Goal: Task Accomplishment & Management: Complete application form

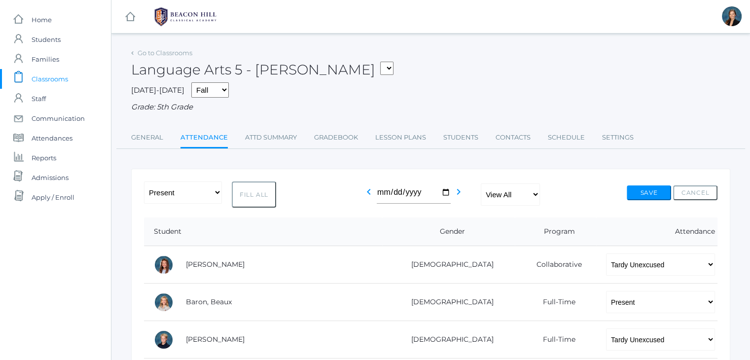
click at [429, 60] on div "Language Arts 5 - Bence 01LA - First Grade Barber 05SOCS - Social Studies 5 Sal…" at bounding box center [430, 64] width 599 height 36
click at [467, 93] on div "2025-2026 Fall Spring Grade: 5th Grade" at bounding box center [430, 97] width 599 height 31
click at [45, 77] on span "Classrooms" at bounding box center [50, 79] width 36 height 20
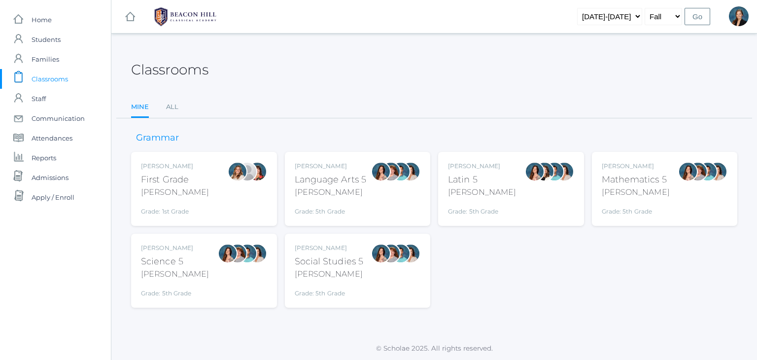
click at [356, 66] on div "Classrooms" at bounding box center [434, 64] width 606 height 36
click at [57, 74] on span "Classrooms" at bounding box center [50, 79] width 36 height 20
click at [392, 109] on ul "Mine All" at bounding box center [434, 107] width 606 height 21
click at [394, 93] on div "Classrooms Mine All Mine All" at bounding box center [434, 82] width 606 height 72
click at [338, 167] on div "[PERSON_NAME]" at bounding box center [331, 166] width 72 height 9
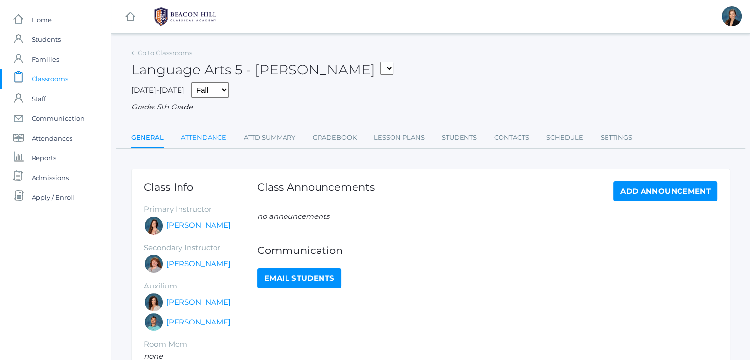
click at [199, 134] on link "Attendance" at bounding box center [203, 138] width 45 height 20
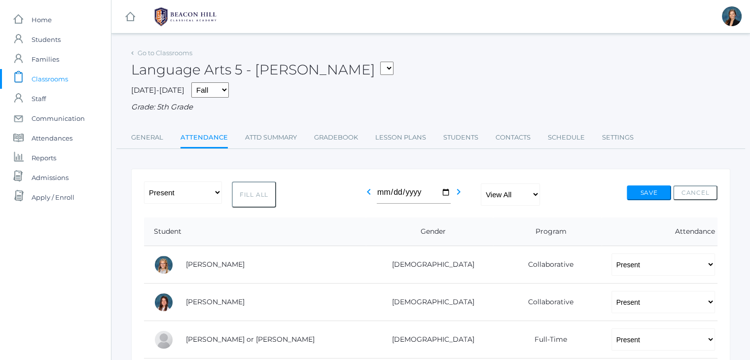
click at [42, 81] on span "Classrooms" at bounding box center [50, 79] width 36 height 20
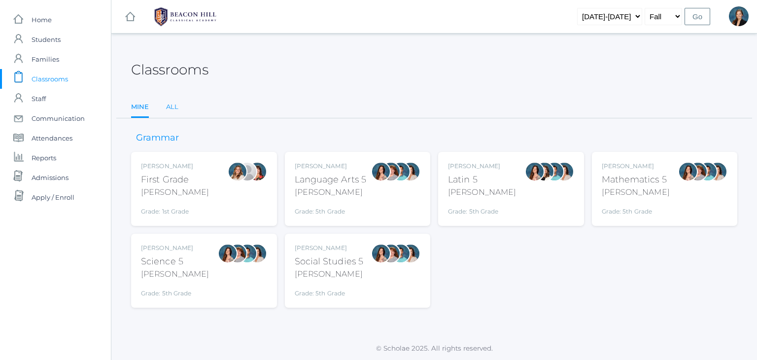
click at [171, 105] on link "All" at bounding box center [172, 107] width 12 height 20
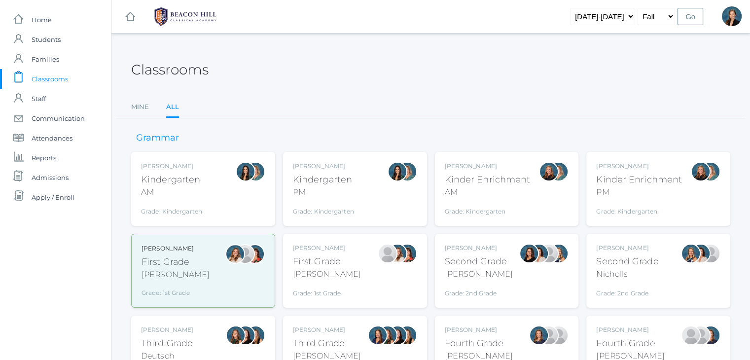
click at [638, 330] on div "[PERSON_NAME]" at bounding box center [630, 329] width 68 height 9
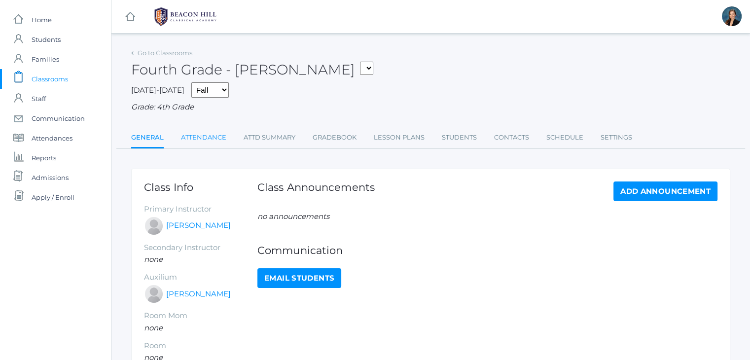
click at [202, 135] on link "Attendance" at bounding box center [203, 138] width 45 height 20
click at [48, 81] on span "Classrooms" at bounding box center [50, 79] width 36 height 20
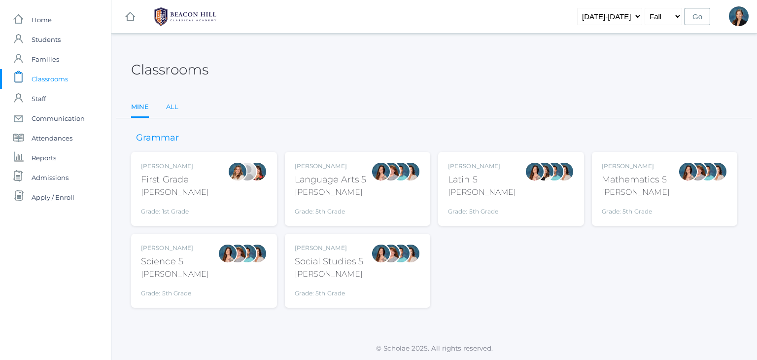
click at [172, 104] on link "All" at bounding box center [172, 107] width 12 height 20
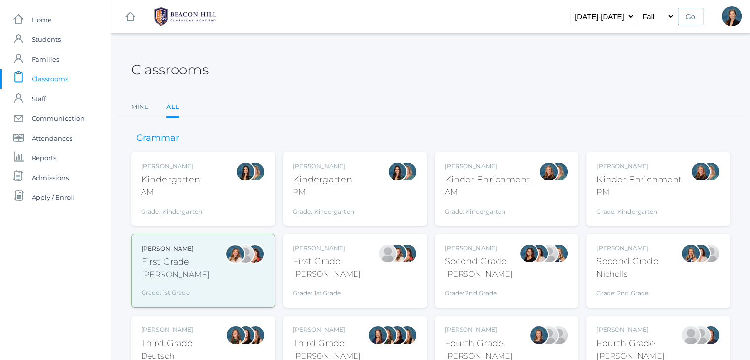
click at [500, 334] on div "Ellie Bradley Fourth Grade Bradley Grade: 4th Grade 04LA" at bounding box center [479, 352] width 68 height 54
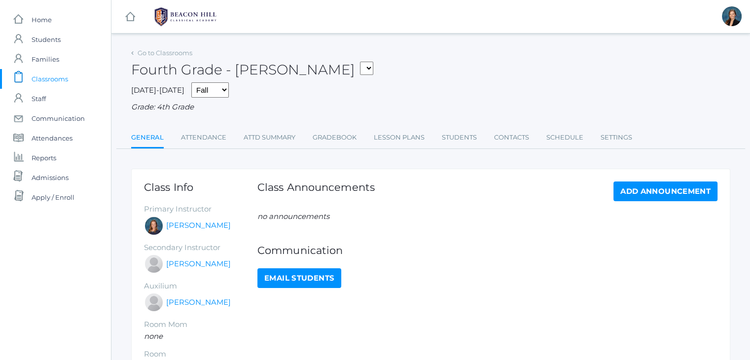
click at [455, 95] on div "2025-2026 Fall Spring Grade: 4th Grade" at bounding box center [430, 97] width 599 height 31
click at [444, 79] on div "Fourth Grade - Bradley 01LA - First Grade Barber 05LATIN - Latin 5 Salazar 05MA…" at bounding box center [430, 64] width 599 height 36
click at [214, 137] on link "Attendance" at bounding box center [203, 138] width 45 height 20
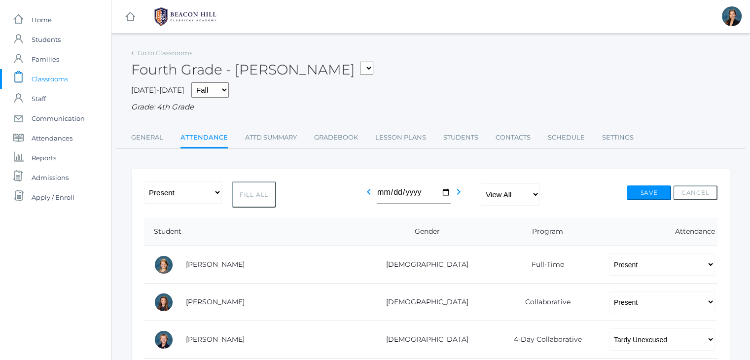
click at [50, 82] on span "Classrooms" at bounding box center [50, 79] width 36 height 20
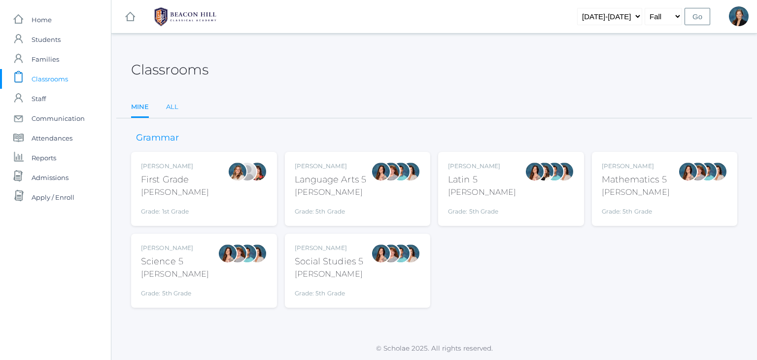
click at [170, 107] on link "All" at bounding box center [172, 107] width 12 height 20
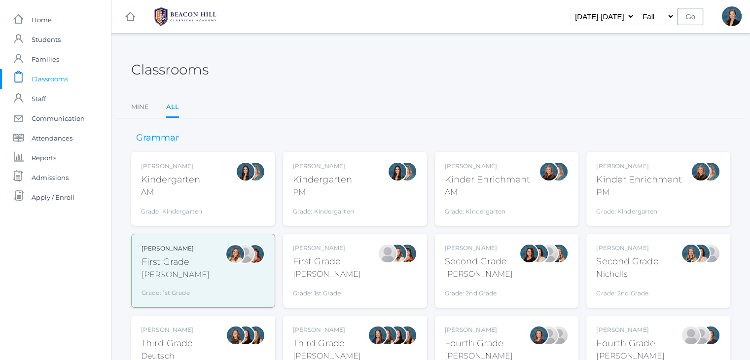
click at [192, 333] on div "Andrea Deutsch Third Grade Deutsch Grade: 3rd Grade 03LA" at bounding box center [203, 352] width 124 height 54
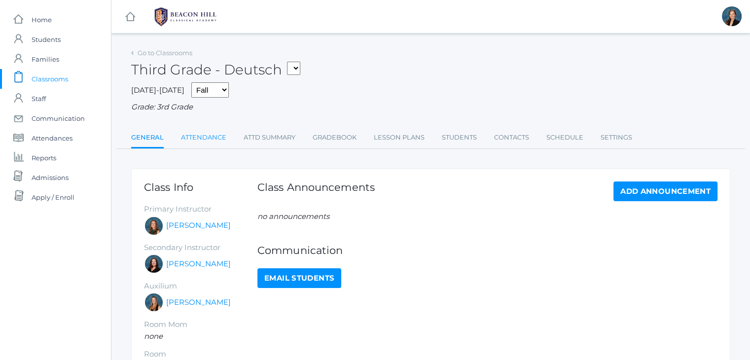
click at [200, 138] on link "Attendance" at bounding box center [203, 138] width 45 height 20
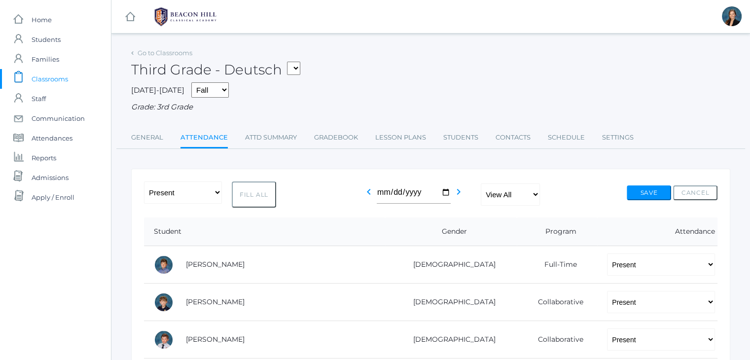
click at [52, 78] on span "Classrooms" at bounding box center [50, 79] width 36 height 20
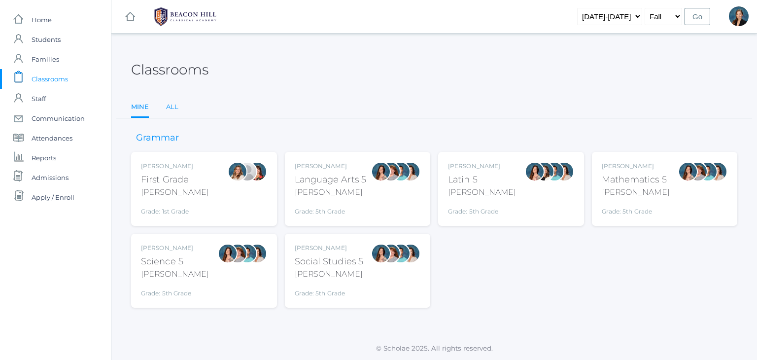
click at [172, 105] on link "All" at bounding box center [172, 107] width 12 height 20
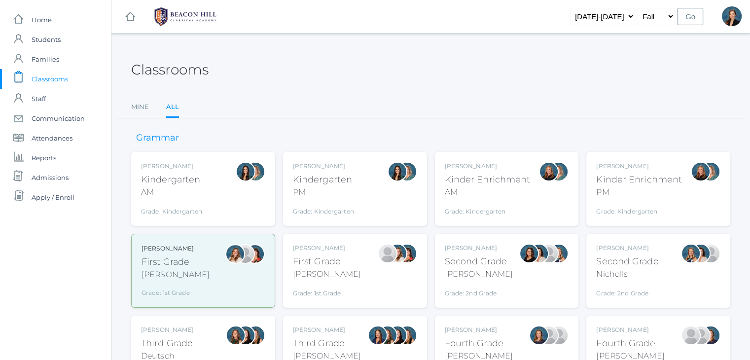
click at [319, 338] on div "Third Grade" at bounding box center [327, 343] width 68 height 13
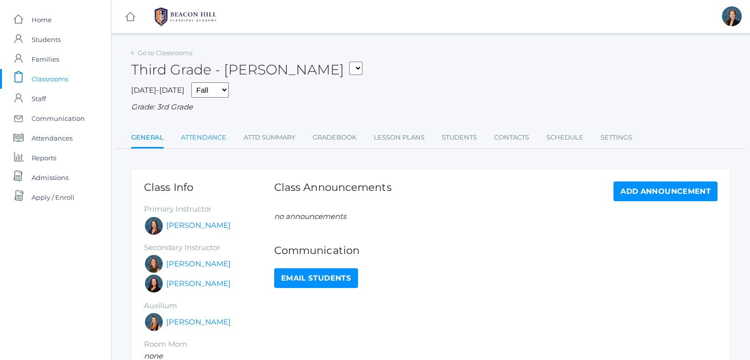
click at [196, 136] on link "Attendance" at bounding box center [203, 138] width 45 height 20
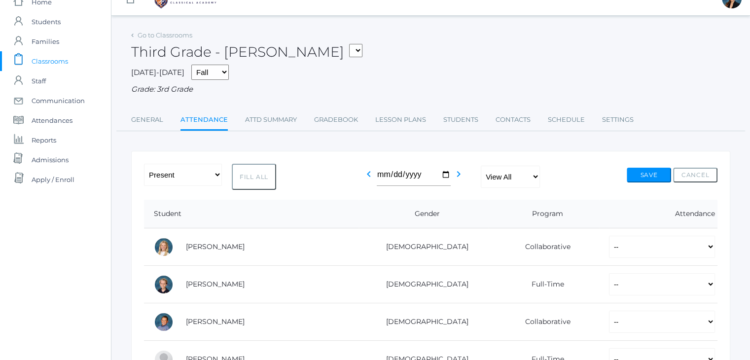
scroll to position [20, 0]
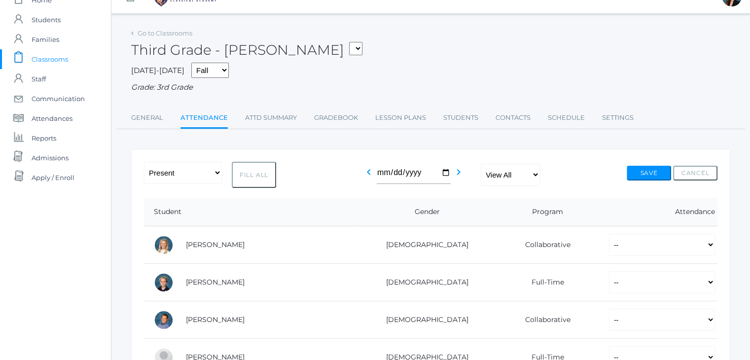
click at [57, 52] on span "Classrooms" at bounding box center [50, 59] width 36 height 20
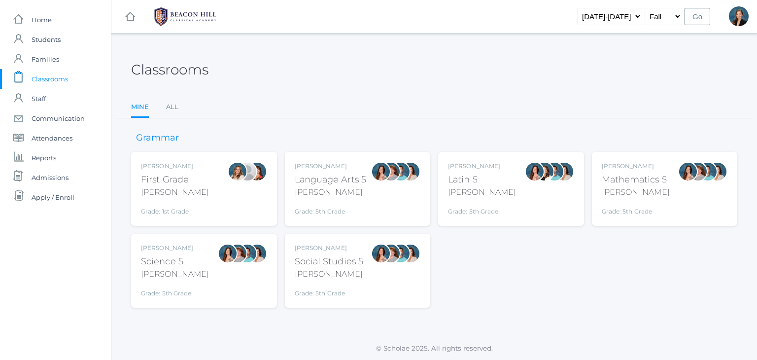
click at [181, 192] on div "[PERSON_NAME]" at bounding box center [175, 192] width 68 height 12
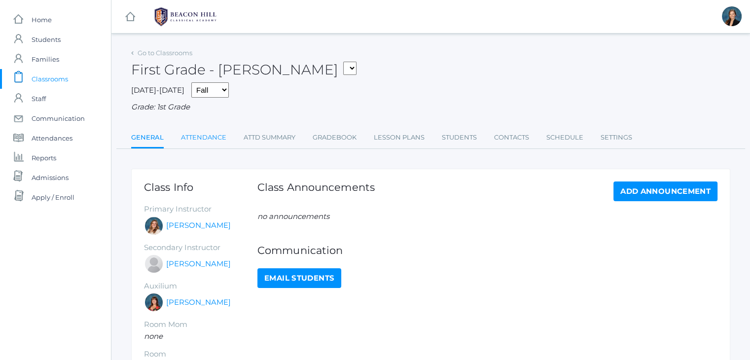
click at [189, 136] on link "Attendance" at bounding box center [203, 138] width 45 height 20
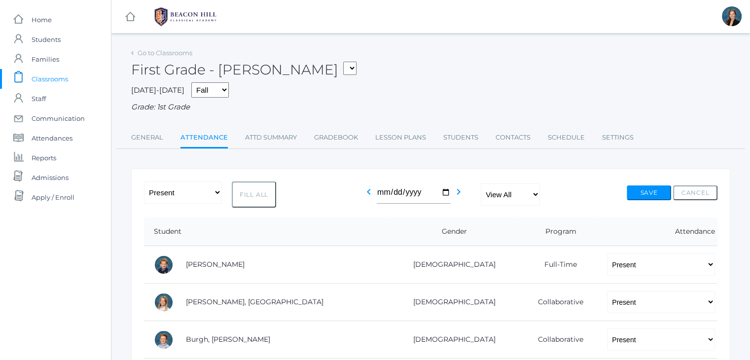
click at [43, 77] on span "Classrooms" at bounding box center [50, 79] width 36 height 20
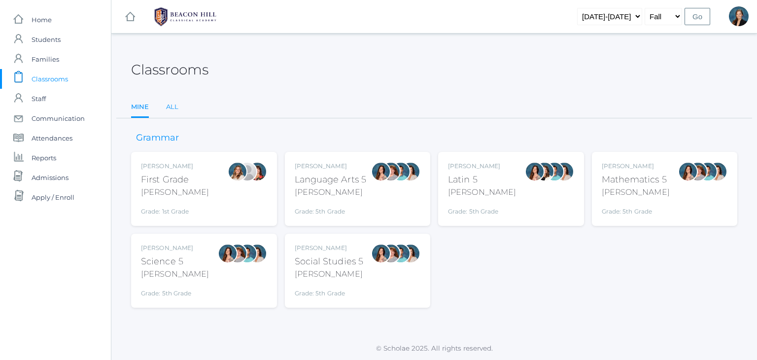
click at [169, 110] on link "All" at bounding box center [172, 107] width 12 height 20
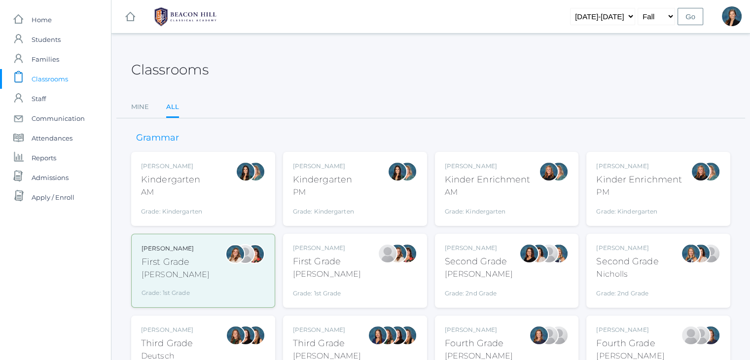
click at [515, 280] on div "Emily Balli Second Grade Balli Grade: 2nd Grade 02LA" at bounding box center [507, 270] width 124 height 54
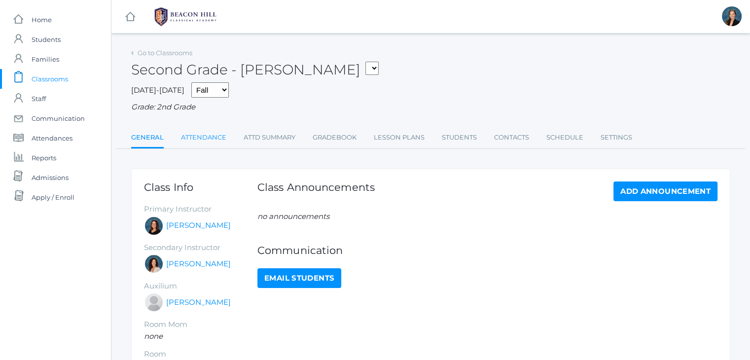
click at [210, 136] on link "Attendance" at bounding box center [203, 138] width 45 height 20
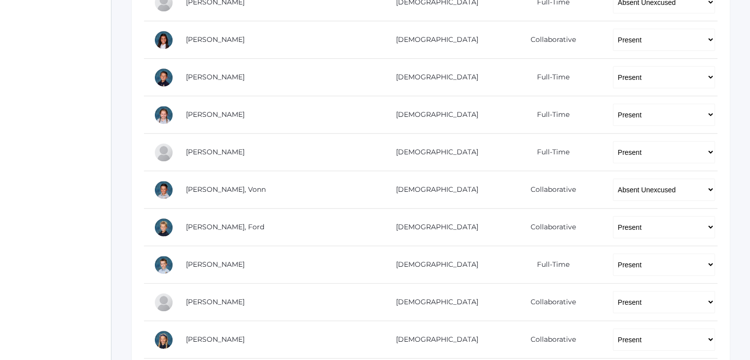
scroll to position [670, 0]
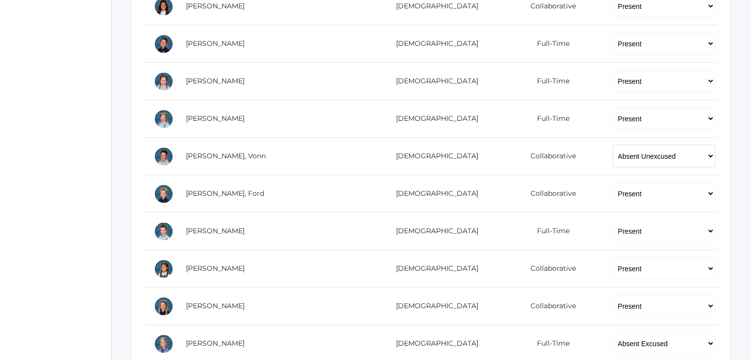
click at [614, 156] on select "-- Present Present-At-Home Tardy Excused Tardy Unexcused Absent Excused Absent …" at bounding box center [664, 156] width 102 height 22
select select "AE"
click at [613, 145] on select "-- Present Present-At-Home Tardy Excused Tardy Unexcused Absent Excused Absent …" at bounding box center [664, 156] width 102 height 22
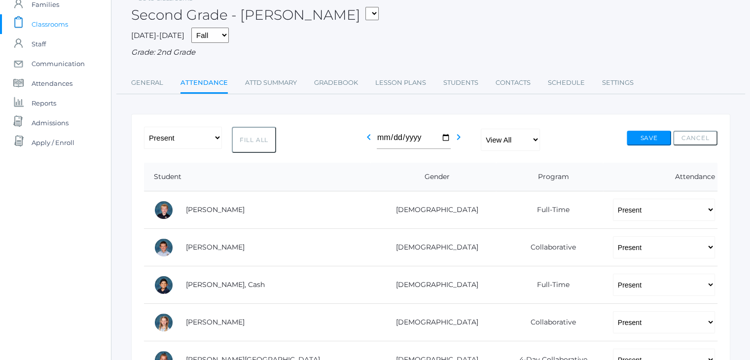
scroll to position [0, 0]
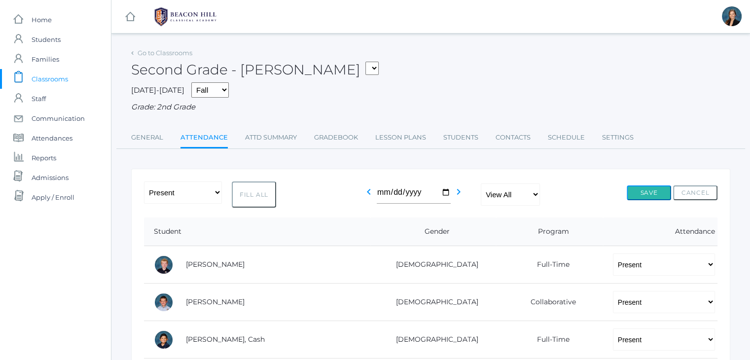
click at [649, 189] on button "Save" at bounding box center [648, 192] width 44 height 15
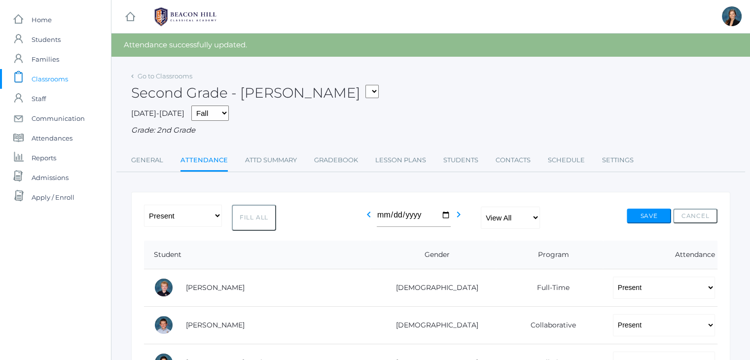
click at [62, 75] on span "Classrooms" at bounding box center [50, 79] width 36 height 20
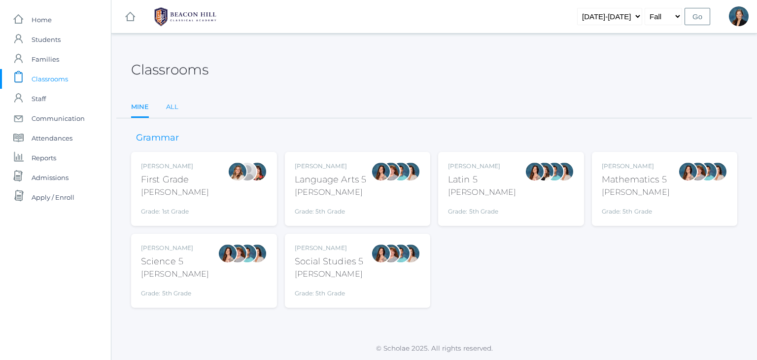
click at [177, 102] on link "All" at bounding box center [172, 107] width 12 height 20
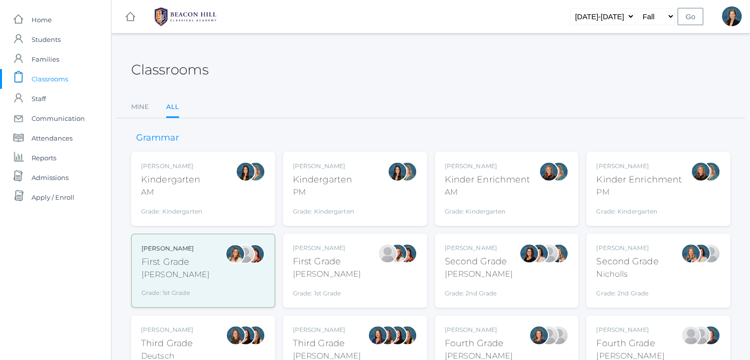
click at [635, 245] on div "[PERSON_NAME]" at bounding box center [627, 247] width 62 height 9
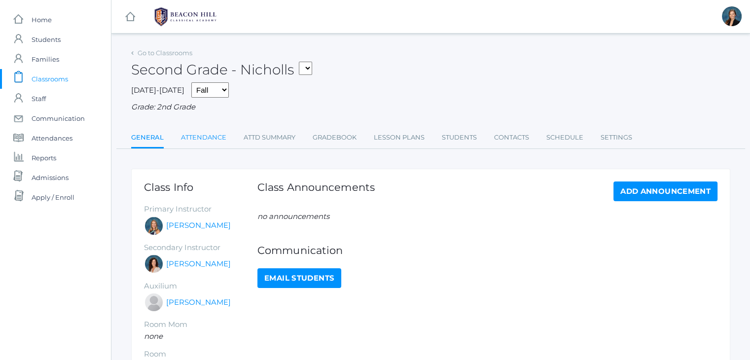
click at [212, 133] on link "Attendance" at bounding box center [203, 138] width 45 height 20
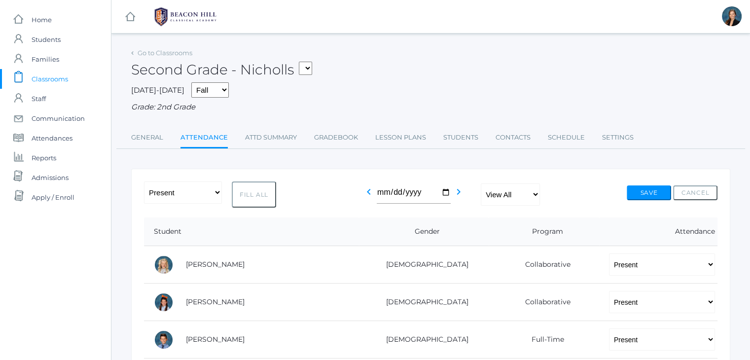
click at [50, 71] on span "Classrooms" at bounding box center [50, 79] width 36 height 20
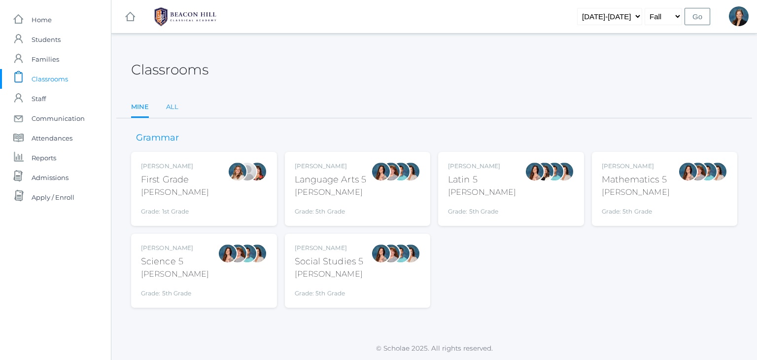
click at [173, 109] on link "All" at bounding box center [172, 107] width 12 height 20
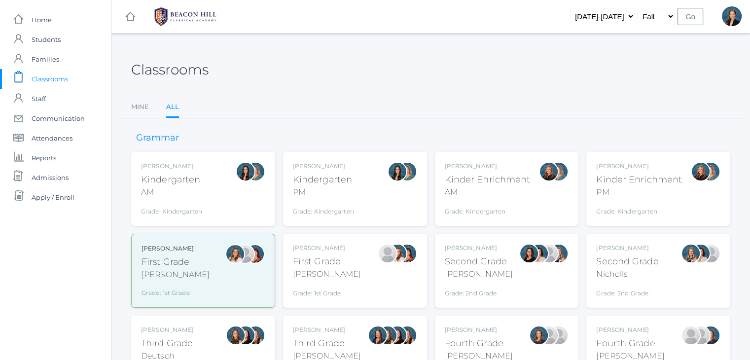
click at [360, 272] on div "[PERSON_NAME] First Grade [PERSON_NAME] Grade: 1st Grade 01LA" at bounding box center [355, 270] width 124 height 54
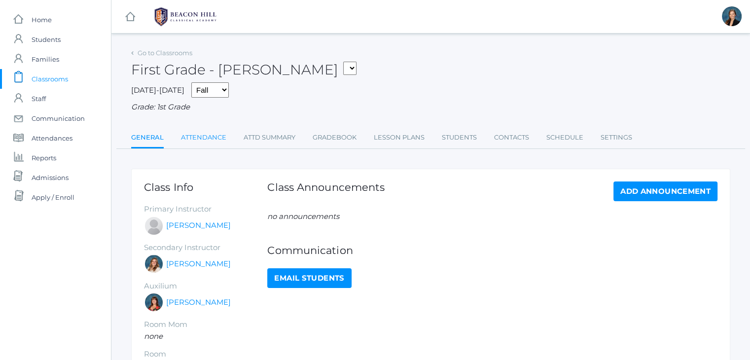
click at [207, 134] on link "Attendance" at bounding box center [203, 138] width 45 height 20
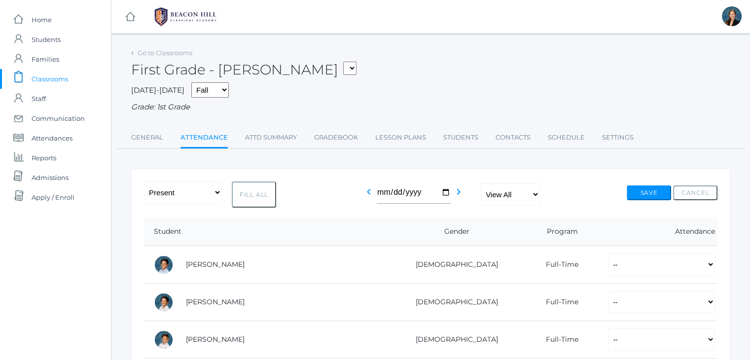
click at [49, 69] on span "Classrooms" at bounding box center [50, 79] width 36 height 20
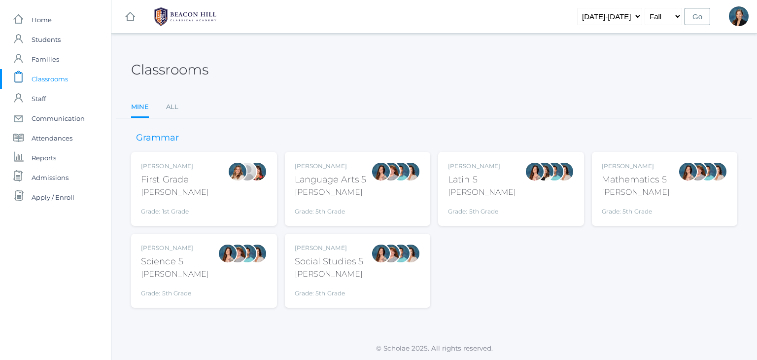
click at [178, 106] on ul "Mine All" at bounding box center [434, 107] width 606 height 21
click at [167, 109] on link "All" at bounding box center [172, 107] width 12 height 20
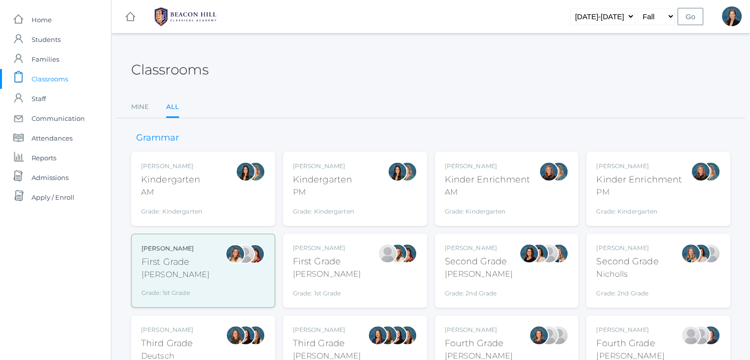
click at [204, 191] on div "[PERSON_NAME] Kindergarten AM Grade: Kindergarten *KIND" at bounding box center [203, 189] width 124 height 54
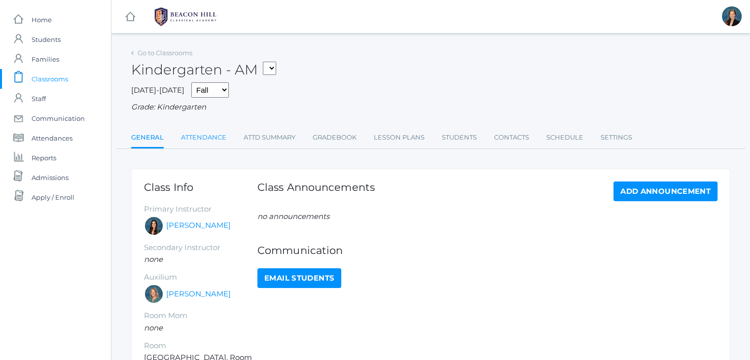
click at [205, 133] on link "Attendance" at bounding box center [203, 138] width 45 height 20
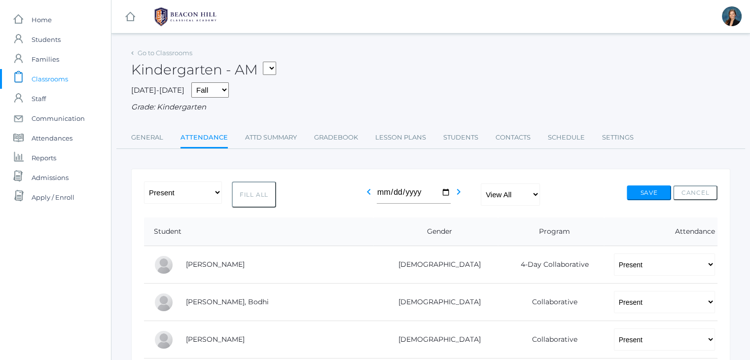
click at [54, 77] on span "Classrooms" at bounding box center [50, 79] width 36 height 20
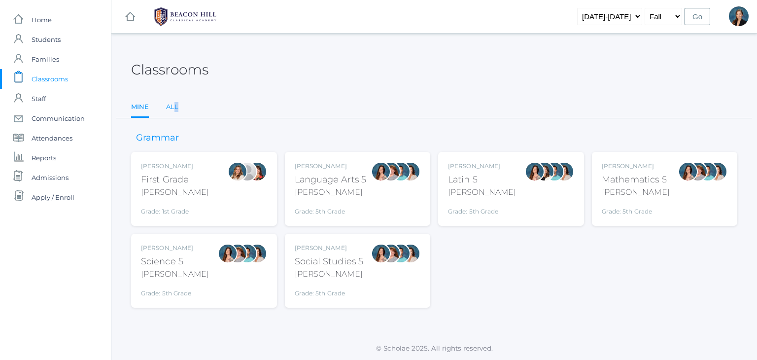
click at [175, 105] on ul "Mine All" at bounding box center [434, 107] width 606 height 21
click at [175, 105] on link "All" at bounding box center [172, 107] width 12 height 20
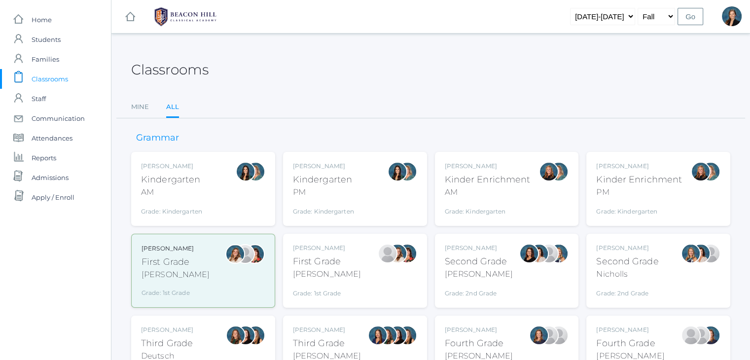
click at [515, 176] on div "Kinder Enrichment" at bounding box center [488, 179] width 86 height 13
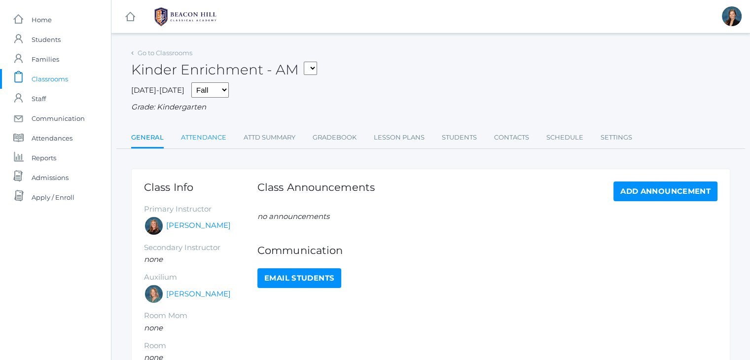
click at [204, 139] on link "Attendance" at bounding box center [203, 138] width 45 height 20
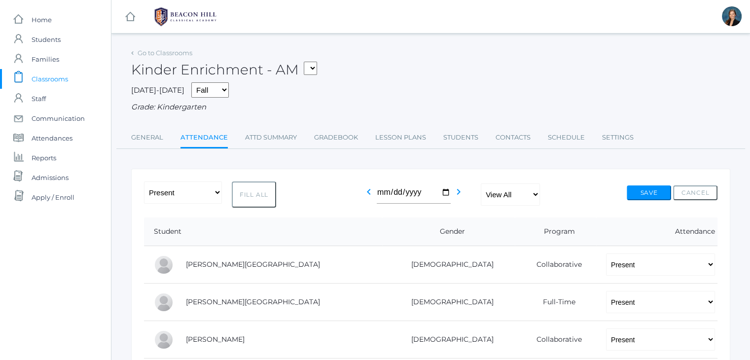
click at [47, 79] on span "Classrooms" at bounding box center [50, 79] width 36 height 20
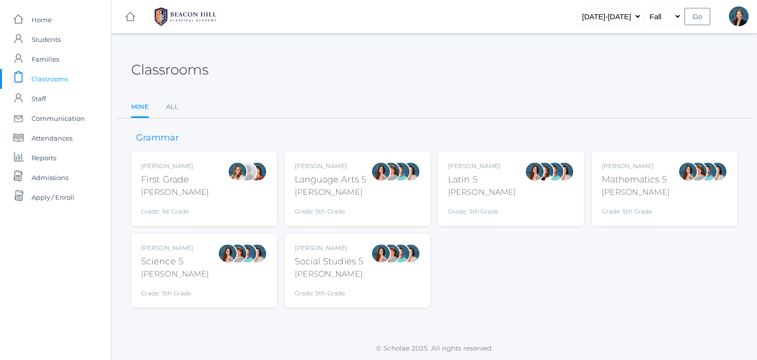
click at [35, 73] on span "Classrooms" at bounding box center [50, 79] width 36 height 20
click at [173, 103] on link "All" at bounding box center [172, 107] width 12 height 20
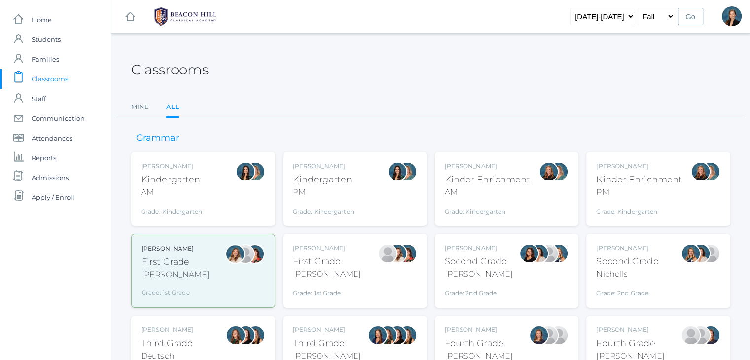
click at [329, 328] on div "Lori Webster" at bounding box center [327, 329] width 68 height 9
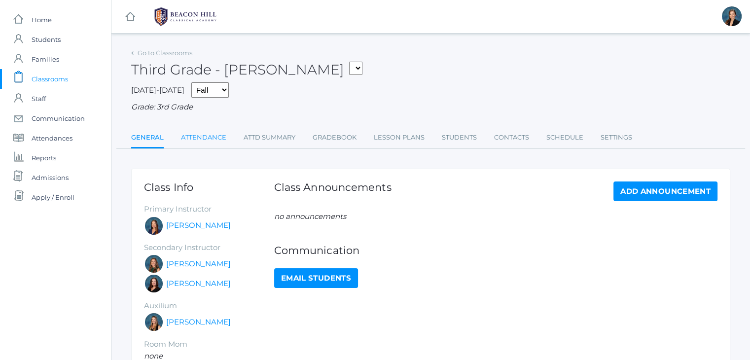
click at [203, 136] on link "Attendance" at bounding box center [203, 138] width 45 height 20
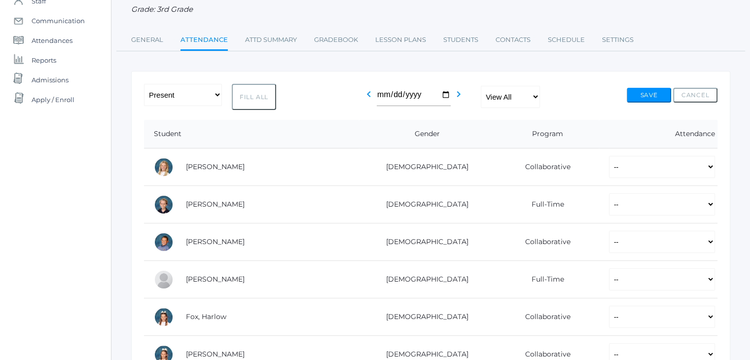
scroll to position [158, 0]
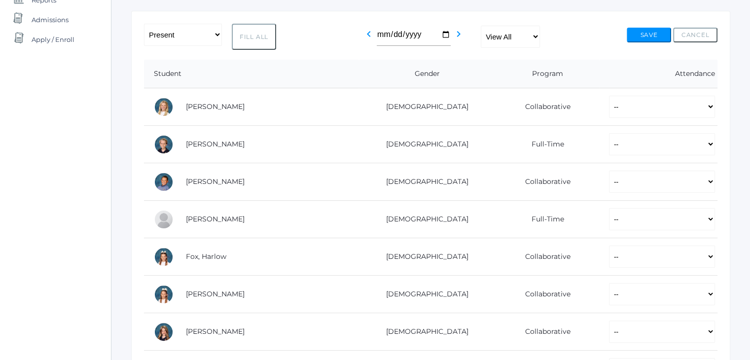
click at [19, 207] on div "icons/ui/navigation/home Created with Sketch. Home icons/user/plain Created wit…" at bounding box center [55, 359] width 111 height 1035
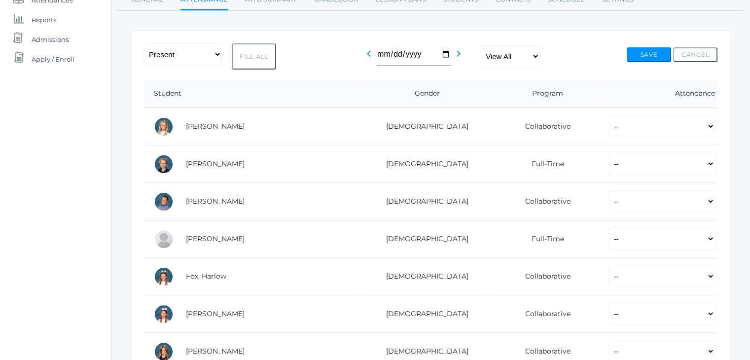
scroll to position [59, 0]
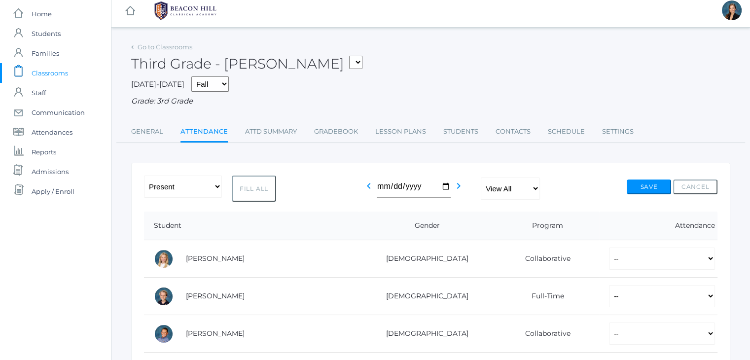
scroll to position [0, 0]
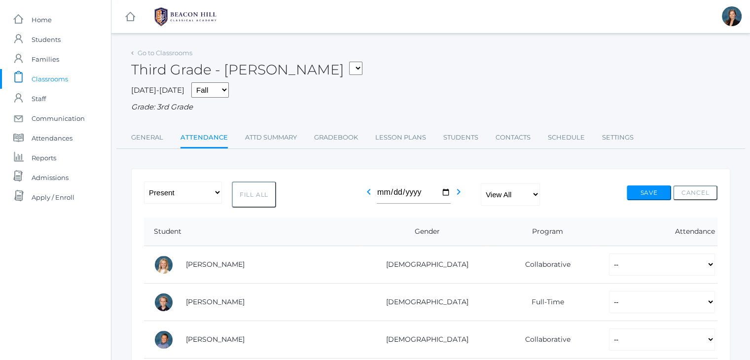
click at [49, 78] on span "Classrooms" at bounding box center [50, 79] width 36 height 20
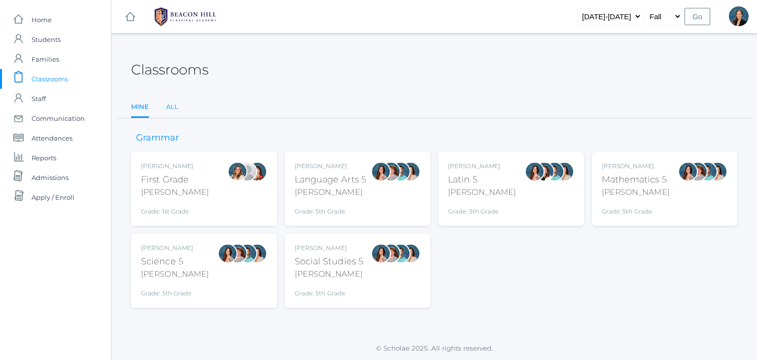
click at [175, 109] on link "All" at bounding box center [172, 107] width 12 height 20
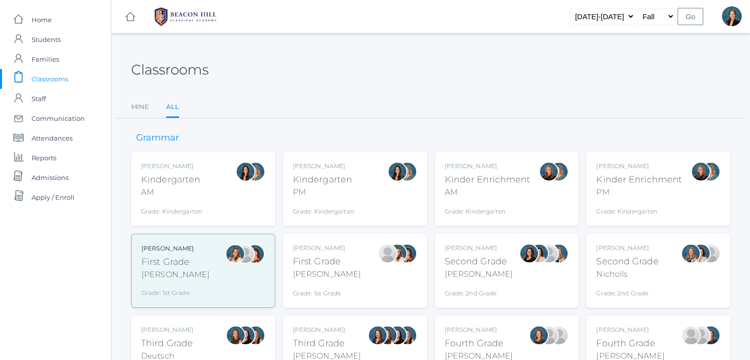
click at [319, 279] on div "[PERSON_NAME]" at bounding box center [327, 274] width 68 height 12
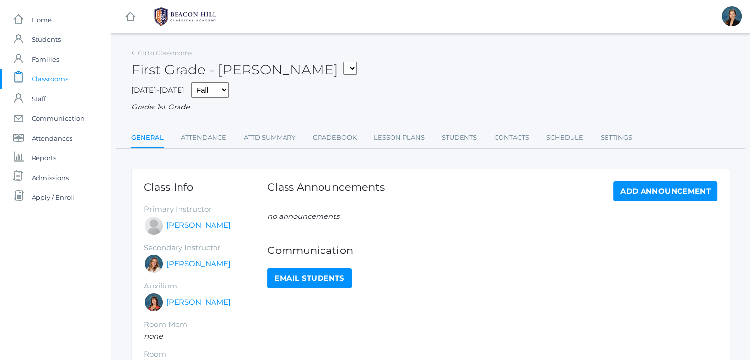
click at [377, 77] on div "First Grade - [PERSON_NAME] 01LA - First Grade [PERSON_NAME] 05LATIN - Latin 5 …" at bounding box center [430, 64] width 599 height 36
click at [203, 140] on link "Attendance" at bounding box center [203, 138] width 45 height 20
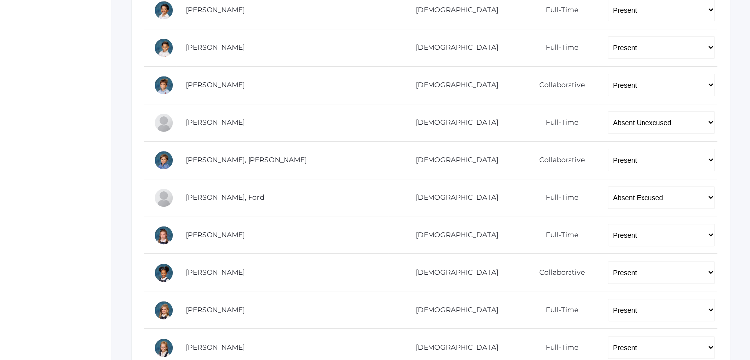
scroll to position [315, 0]
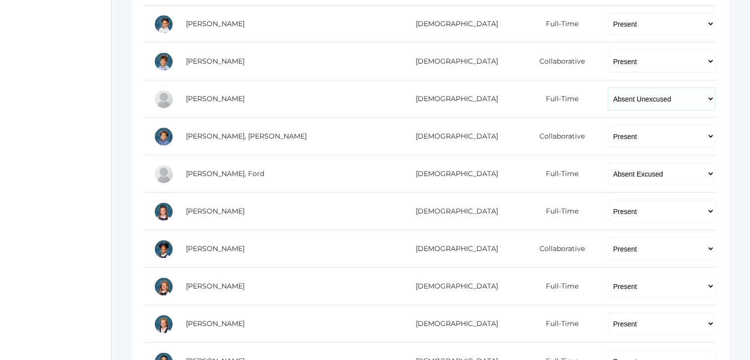
click at [631, 97] on select "-- Present Present-At-Home Tardy Excused Tardy Unexcused Absent Excused Absent …" at bounding box center [661, 99] width 107 height 22
select select "AE"
click at [608, 88] on select "-- Present Present-At-Home Tardy Excused Tardy Unexcused Absent Excused Absent …" at bounding box center [661, 99] width 107 height 22
click at [75, 156] on div "icons/ui/navigation/home Created with Sketch. Home icons/user/plain Created wit…" at bounding box center [55, 165] width 111 height 960
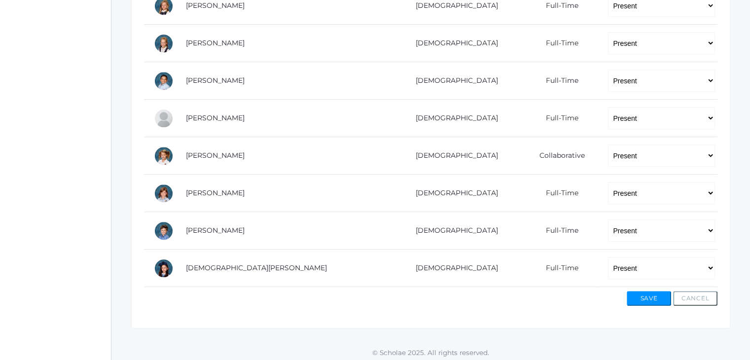
scroll to position [598, 0]
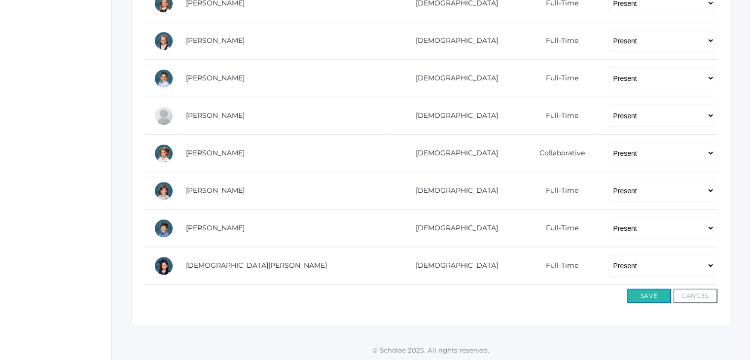
click at [649, 294] on button "Save" at bounding box center [648, 295] width 44 height 15
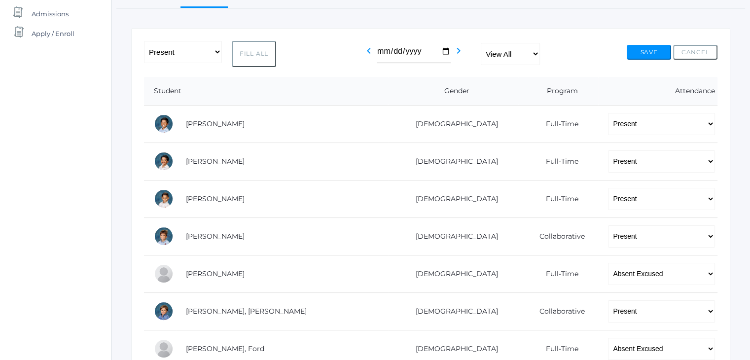
scroll to position [177, 0]
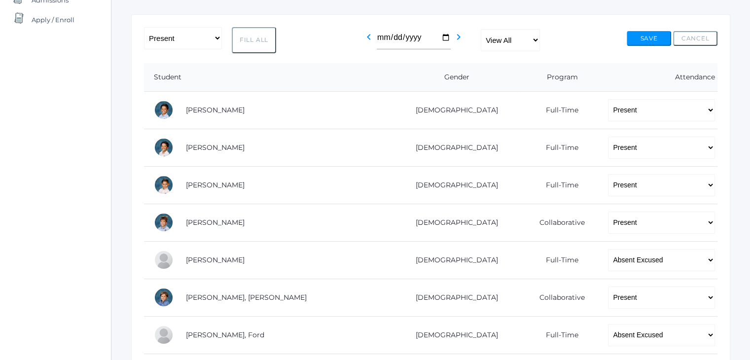
click at [3, 129] on div "icons/ui/navigation/home Created with Sketch. Home icons/user/plain Created wit…" at bounding box center [55, 314] width 111 height 983
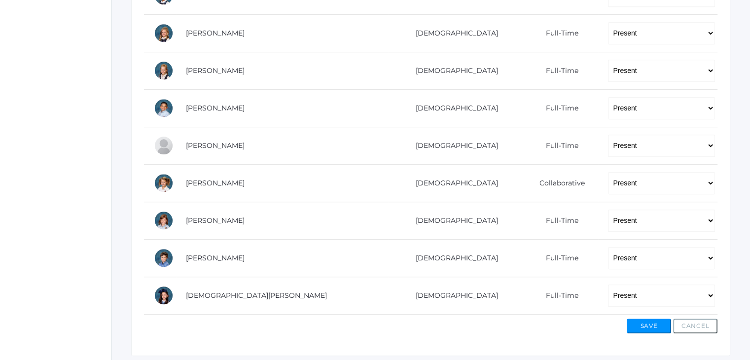
scroll to position [621, 0]
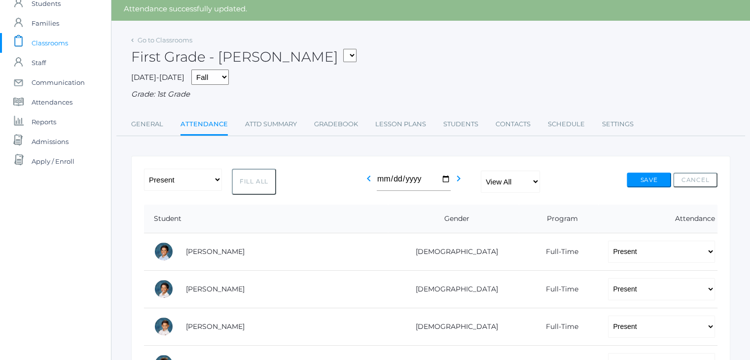
scroll to position [0, 0]
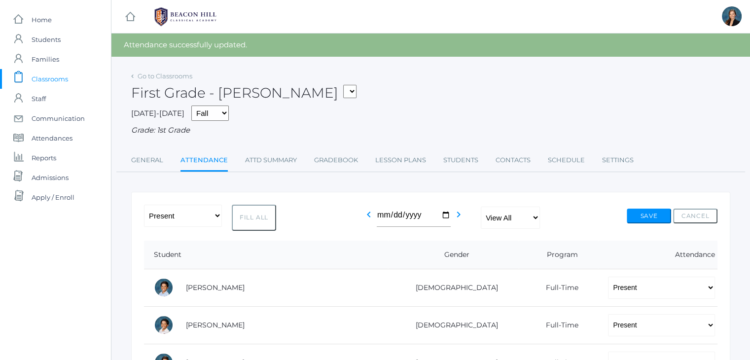
click at [385, 112] on div "2025-2026 Fall Spring Grade: 1st Grade" at bounding box center [430, 120] width 599 height 31
click at [52, 77] on span "Classrooms" at bounding box center [50, 79] width 36 height 20
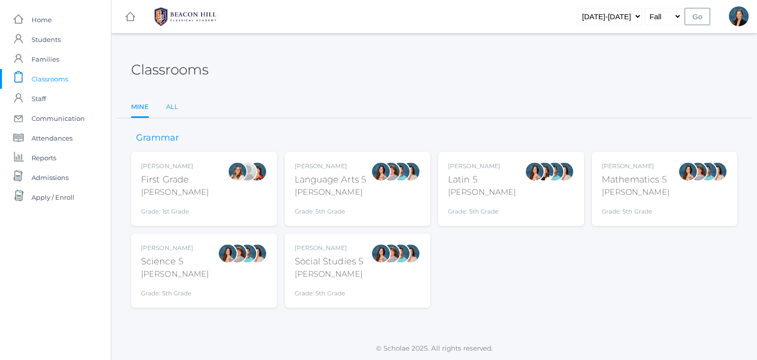
click at [170, 106] on link "All" at bounding box center [172, 107] width 12 height 20
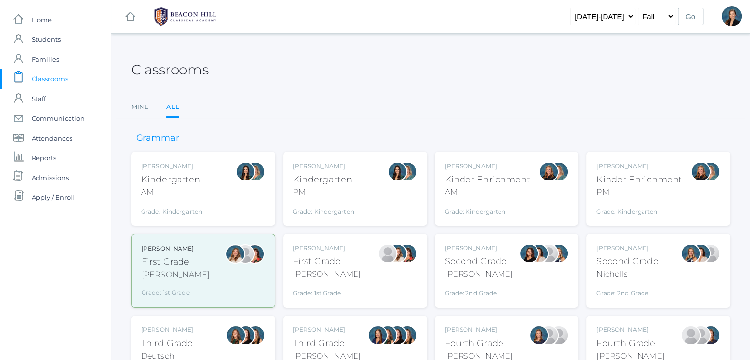
click at [331, 333] on div "Lori Webster" at bounding box center [327, 329] width 68 height 9
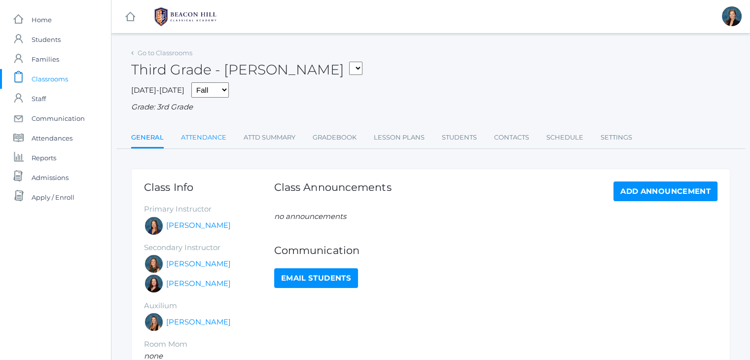
click at [197, 141] on link "Attendance" at bounding box center [203, 138] width 45 height 20
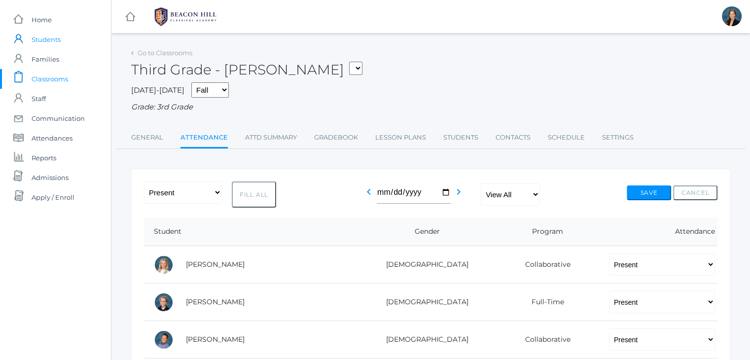
click at [37, 34] on span "Students" at bounding box center [46, 40] width 29 height 20
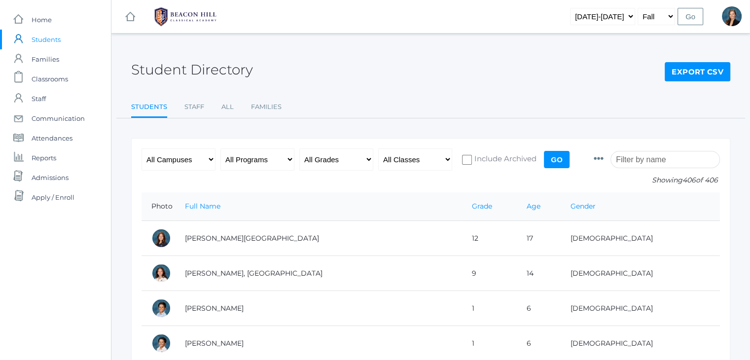
click at [647, 158] on input "search" at bounding box center [664, 159] width 109 height 17
click at [51, 139] on span "Attendances" at bounding box center [52, 138] width 41 height 20
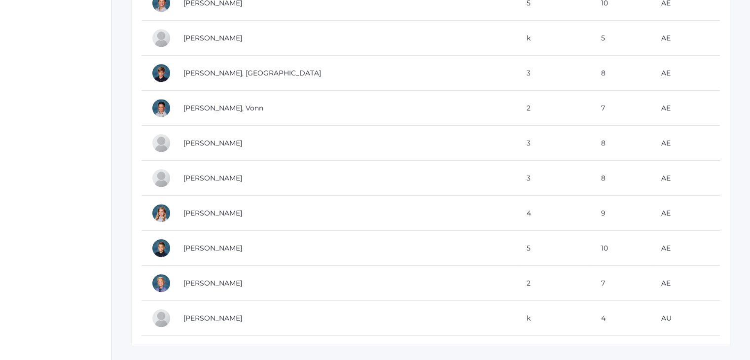
scroll to position [595, 0]
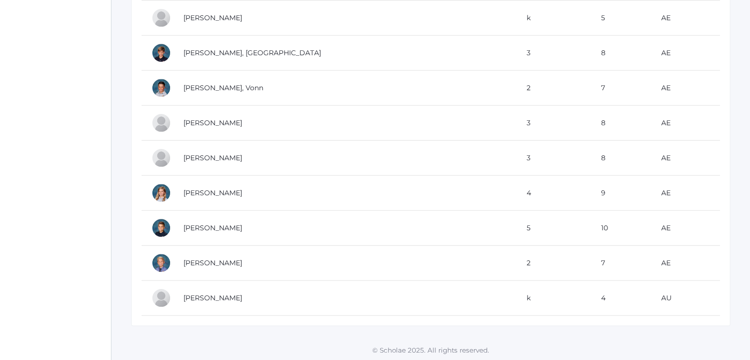
click at [651, 296] on td "AU" at bounding box center [685, 297] width 69 height 35
click at [208, 294] on link "[PERSON_NAME]" at bounding box center [212, 297] width 59 height 9
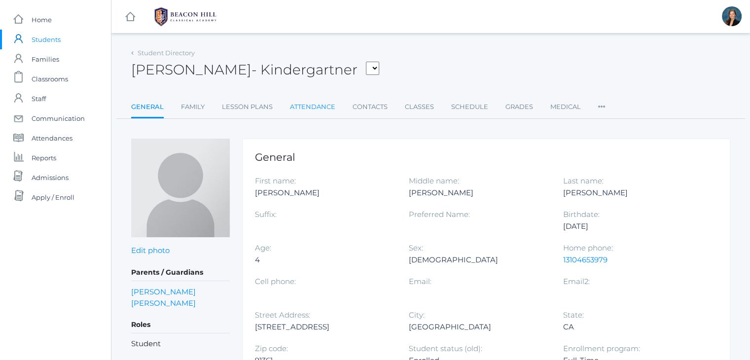
click at [302, 106] on link "Attendance" at bounding box center [312, 107] width 45 height 20
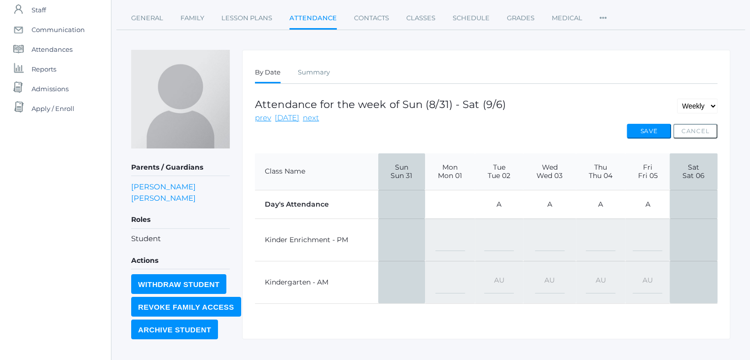
scroll to position [90, 0]
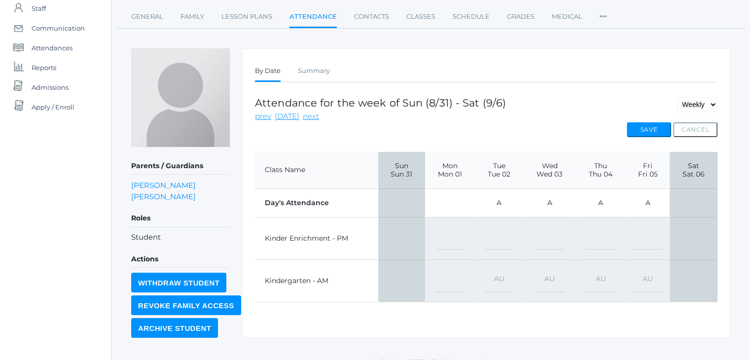
click at [498, 278] on select "-- Present Present-At-Home Tardy Excused Tardy Unexcused Absent Excused Absent …" at bounding box center [499, 281] width 30 height 22
select select "AE"
click at [484, 270] on select "-- Present Present-At-Home Tardy Excused Tardy Unexcused Absent Excused Absent …" at bounding box center [499, 281] width 30 height 22
click at [550, 276] on select "-- Present Present-At-Home Tardy Excused Tardy Unexcused Absent Excused Absent …" at bounding box center [550, 281] width 30 height 22
select select "AE"
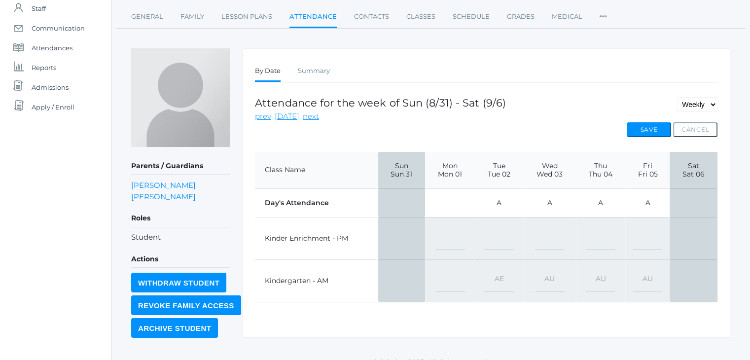
click at [535, 270] on select "-- Present Present-At-Home Tardy Excused Tardy Unexcused Absent Excused Absent …" at bounding box center [550, 281] width 30 height 22
click at [602, 273] on select "-- Present Present-At-Home Tardy Excused Tardy Unexcused Absent Excused Absent …" at bounding box center [601, 281] width 30 height 22
select select "AE"
click at [587, 270] on select "-- Present Present-At-Home Tardy Excused Tardy Unexcused Absent Excused Absent …" at bounding box center [601, 281] width 30 height 22
click at [652, 276] on select "-- Present Present-At-Home Tardy Excused Tardy Unexcused Absent Excused Absent …" at bounding box center [647, 281] width 30 height 22
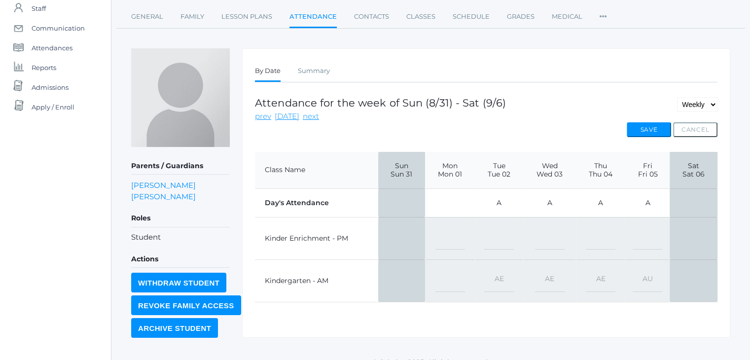
select select "AE"
click at [634, 270] on select "-- Present Present-At-Home Tardy Excused Tardy Unexcused Absent Excused Absent …" at bounding box center [647, 281] width 30 height 22
click at [635, 127] on button "Save" at bounding box center [648, 129] width 44 height 15
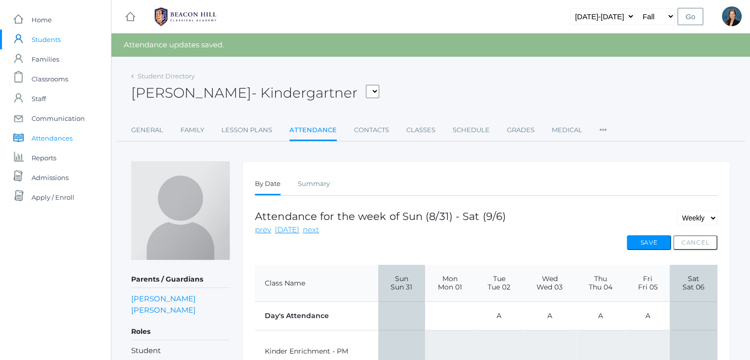
click at [45, 139] on span "Attendances" at bounding box center [52, 138] width 41 height 20
